Goal: Information Seeking & Learning: Learn about a topic

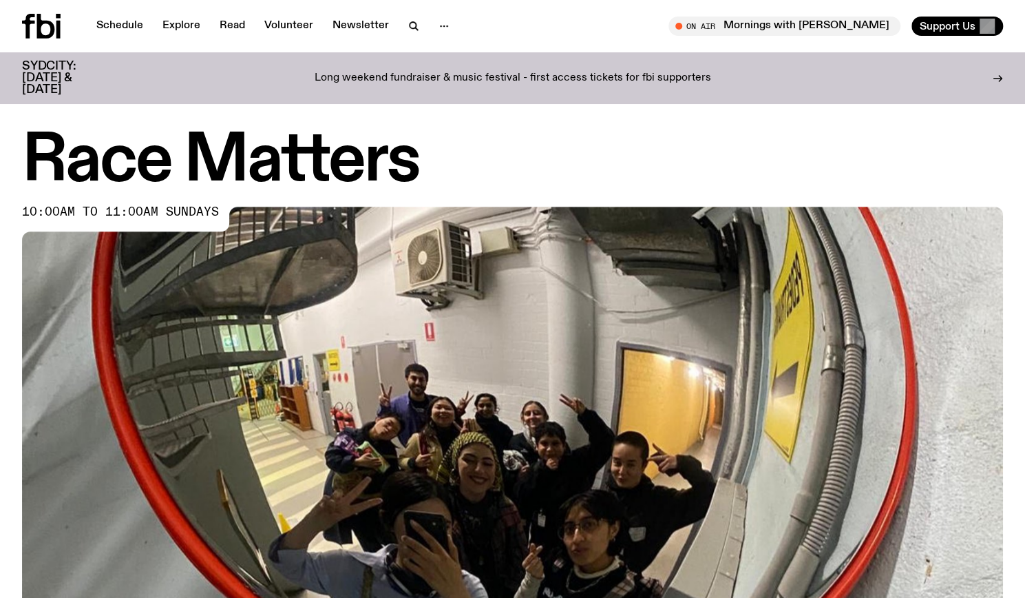
click at [772, 136] on h1 "Race Matters" at bounding box center [512, 162] width 981 height 62
click at [776, 203] on div "Race Matters 10:00am to 11:00am sundays" at bounding box center [512, 445] width 981 height 628
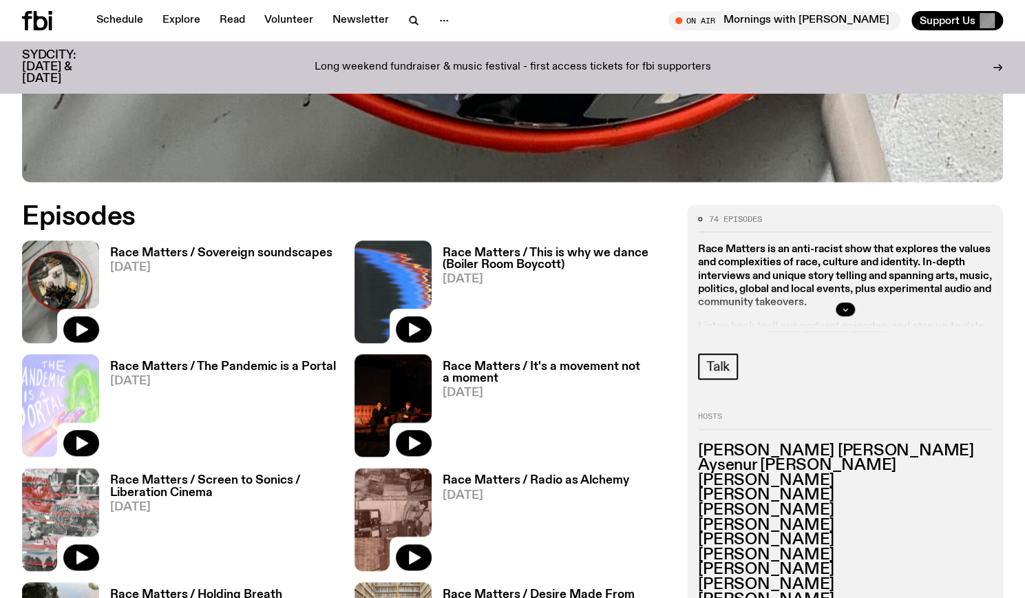
scroll to position [565, 0]
click at [281, 242] on div "Race Matters / Sovereign soundscapes [DATE]" at bounding box center [215, 292] width 233 height 103
click at [291, 248] on h3 "Race Matters / Sovereign soundscapes" at bounding box center [221, 254] width 222 height 12
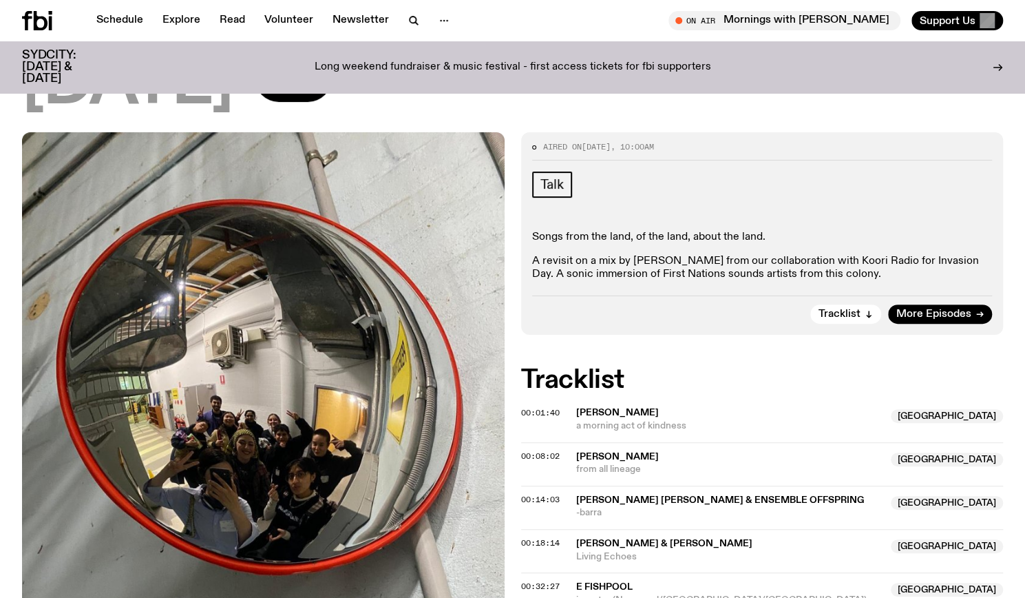
scroll to position [242, 0]
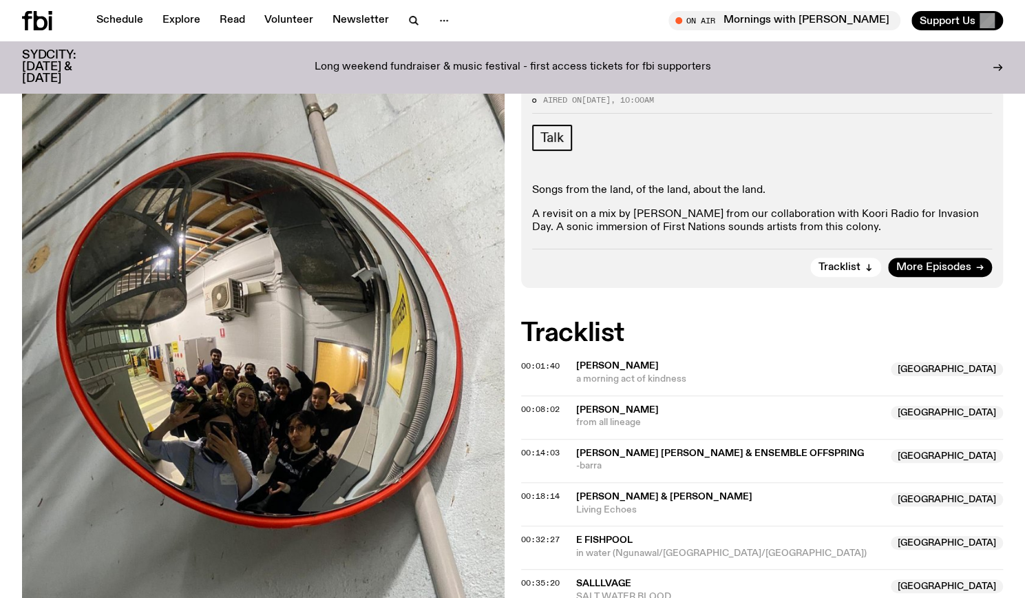
click at [901, 232] on p "A revisit on a mix by [PERSON_NAME] from our collaboration with Koori Radio for…" at bounding box center [762, 221] width 461 height 26
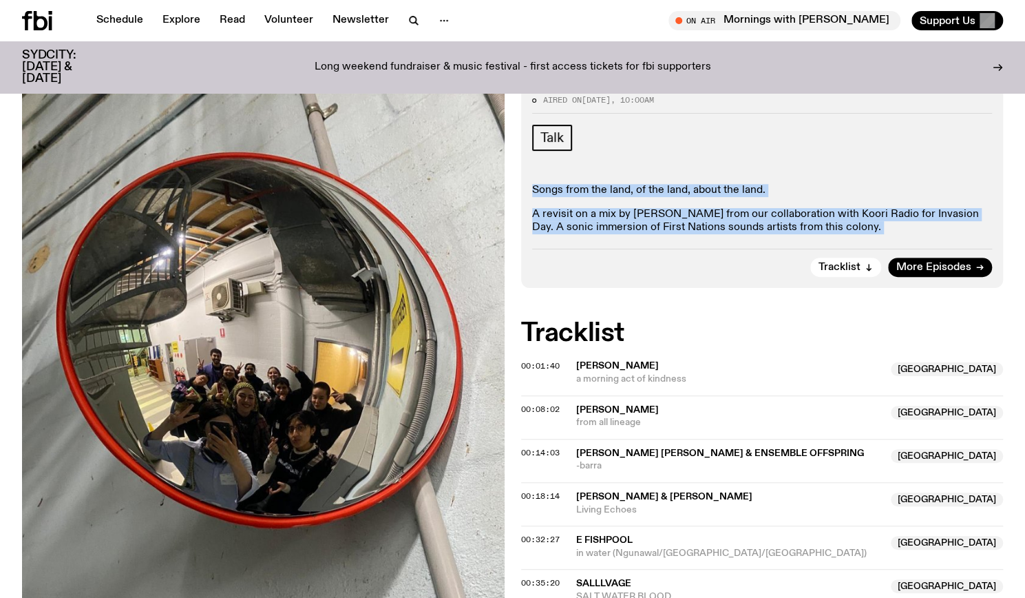
drag, startPoint x: 912, startPoint y: 244, endPoint x: 523, endPoint y: 189, distance: 392.2
click at [523, 189] on div "Aired on [DATE] 10:00am Talk Songs from the land, of the land, about the land. …" at bounding box center [762, 186] width 483 height 202
copy div "Songs from the land, of the land, about the land. A revisit on a mix by [PERSON…"
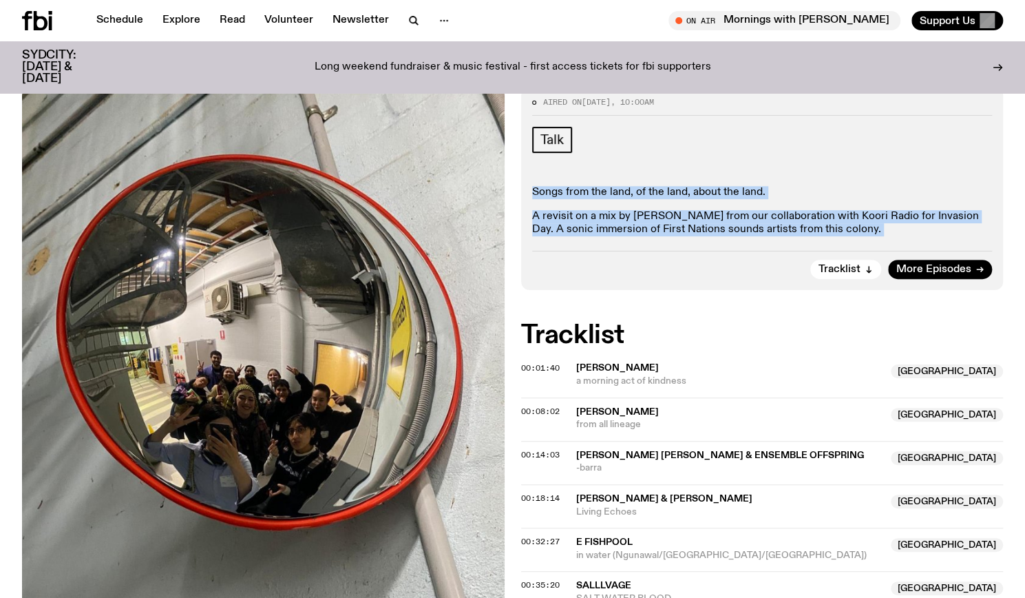
scroll to position [0, 0]
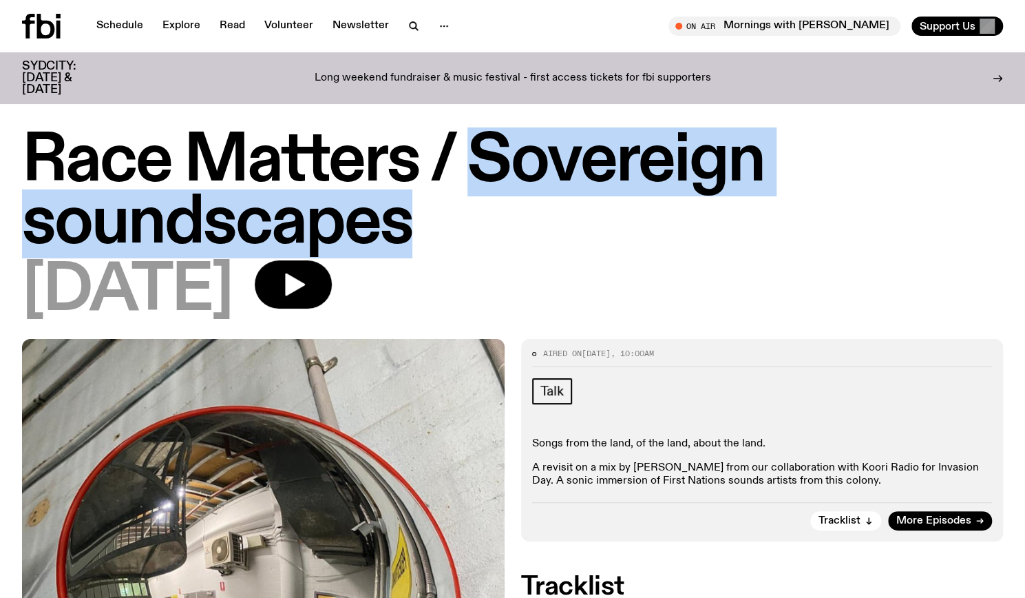
drag, startPoint x: 465, startPoint y: 211, endPoint x: 467, endPoint y: 162, distance: 49.6
click at [467, 162] on h1 "Race Matters / Sovereign soundscapes" at bounding box center [512, 193] width 981 height 124
copy h1 "Sovereign soundscapes"
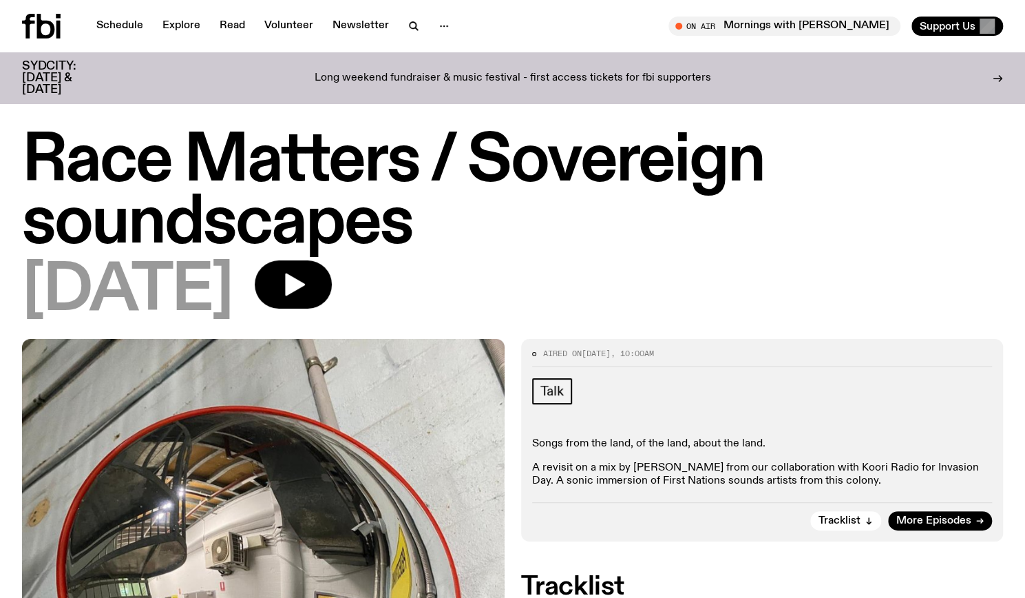
click at [518, 304] on div "[DATE]" at bounding box center [512, 291] width 981 height 62
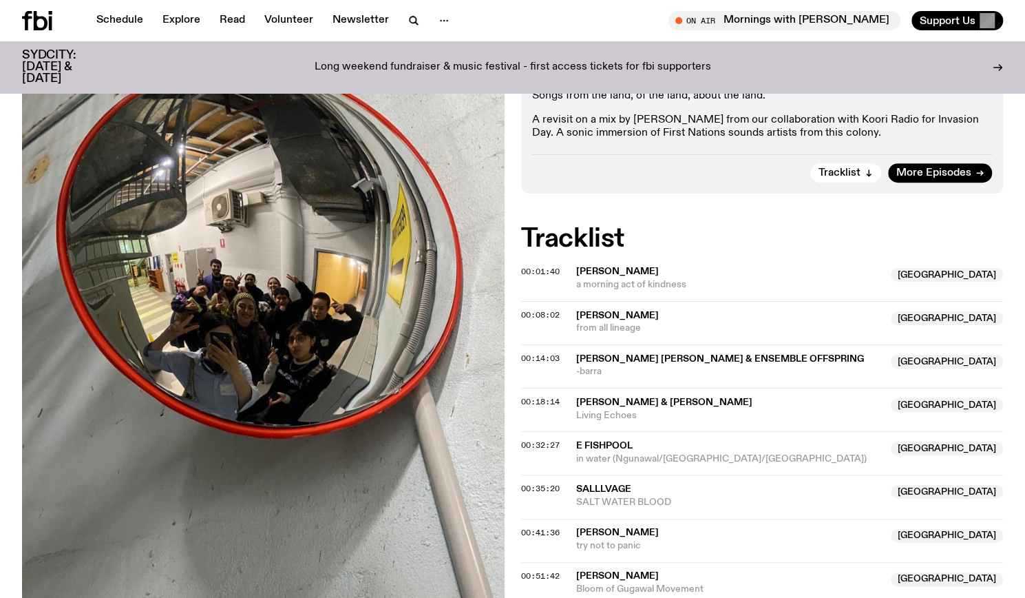
scroll to position [338, 0]
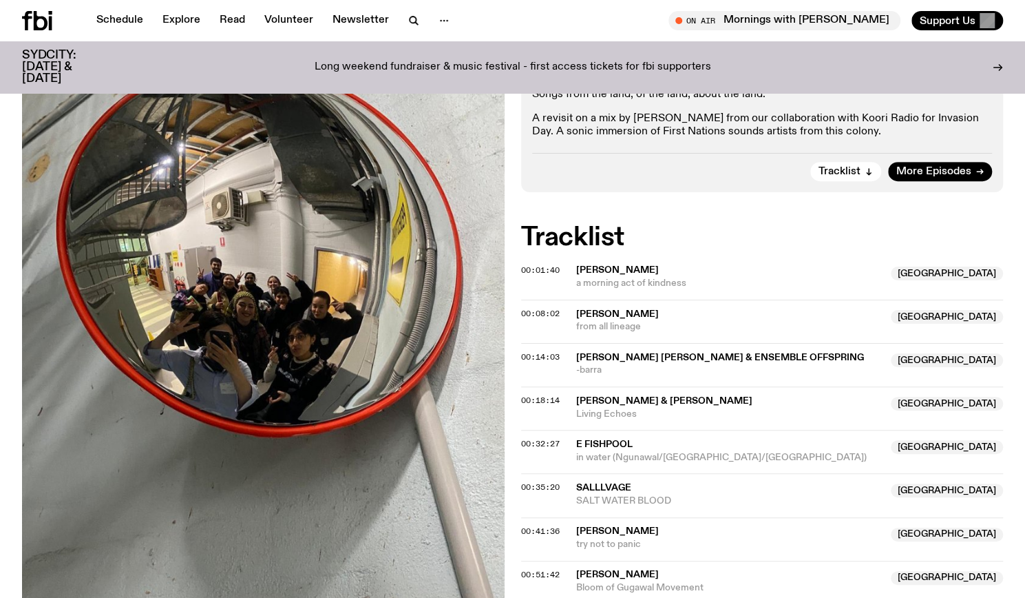
click at [538, 61] on p "Long weekend fundraiser & music festival - first access tickets for fbi support…" at bounding box center [513, 67] width 397 height 12
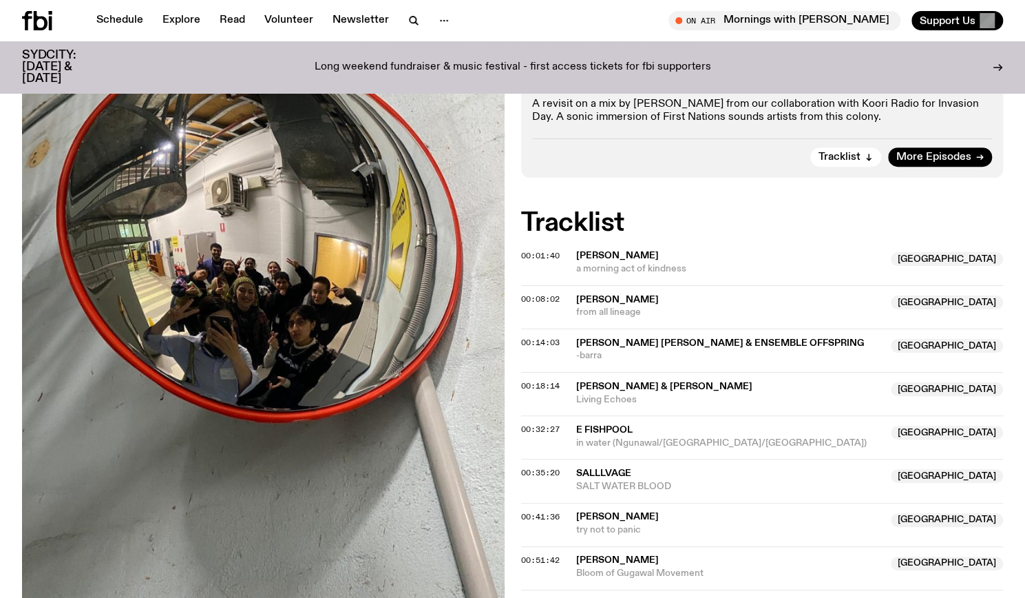
scroll to position [352, 0]
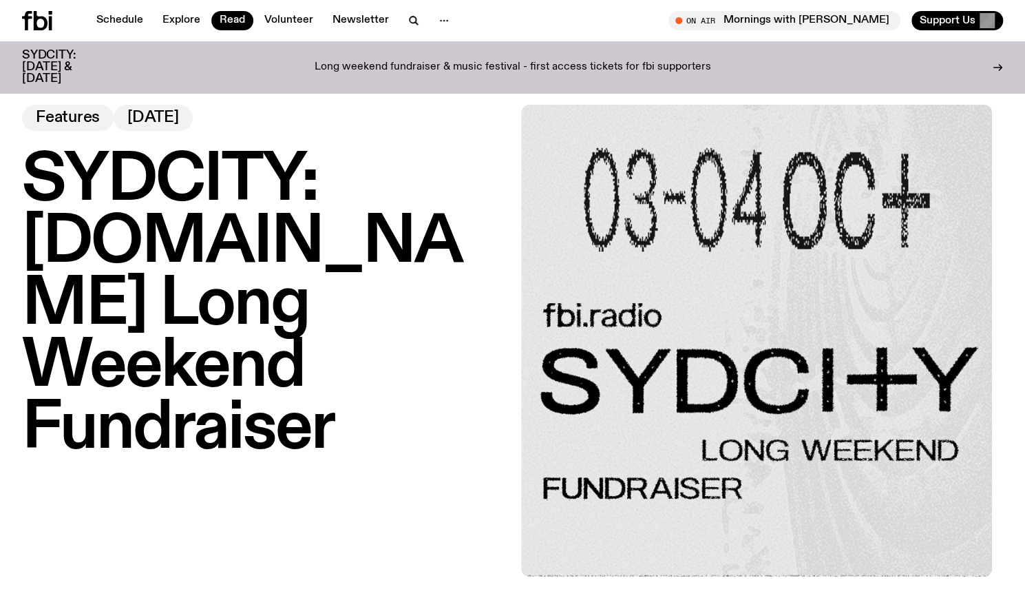
scroll to position [14, 0]
